Goal: Entertainment & Leisure: Consume media (video, audio)

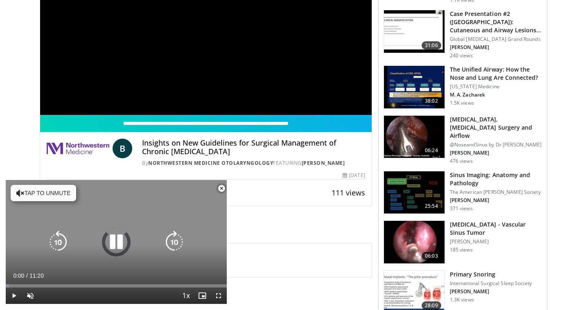
scroll to position [254, 0]
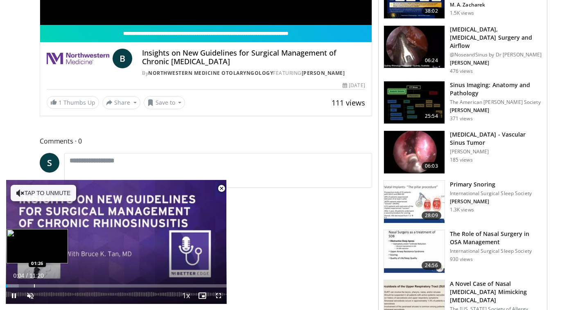
click at [34, 285] on div "Progress Bar" at bounding box center [34, 286] width 1 height 3
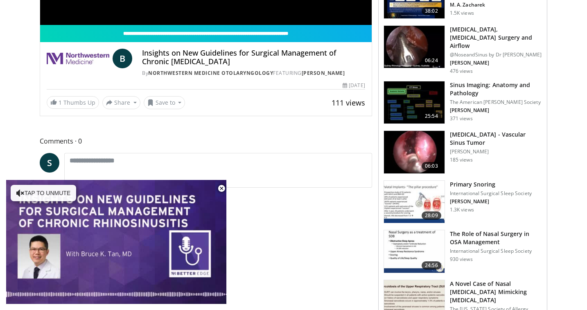
click at [52, 285] on video-js "**********" at bounding box center [116, 242] width 221 height 125
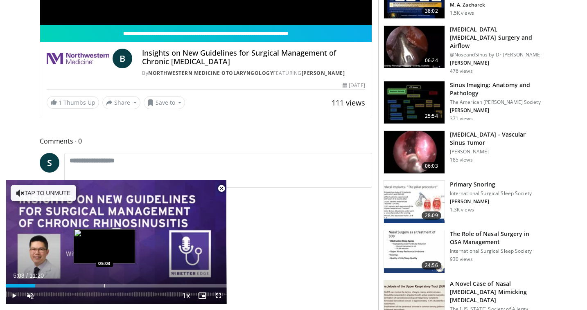
click at [104, 285] on div "Progress Bar" at bounding box center [104, 286] width 1 height 3
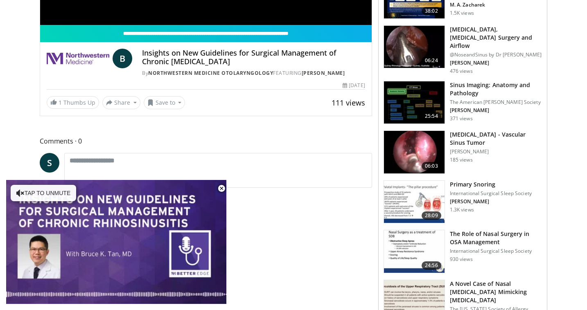
scroll to position [0, 0]
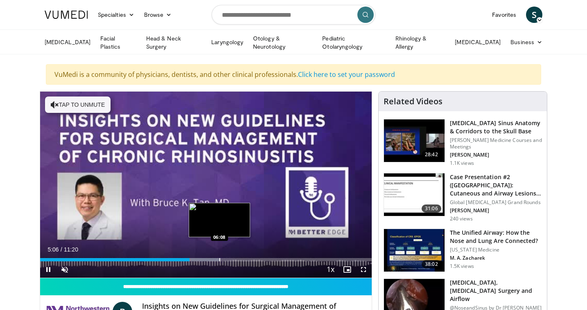
click at [219, 258] on div "Progress Bar" at bounding box center [203, 259] width 34 height 3
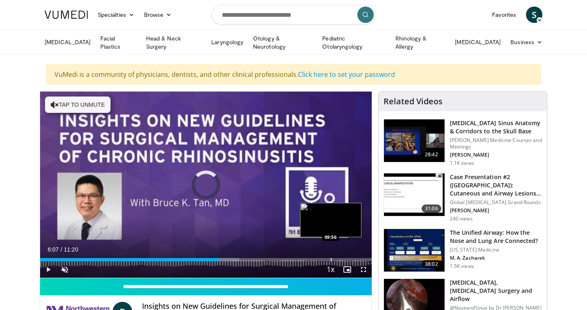
click at [331, 254] on div "Loaded : 60.12% 06:07 09:56" at bounding box center [206, 258] width 332 height 8
